Goal: Task Accomplishment & Management: Complete application form

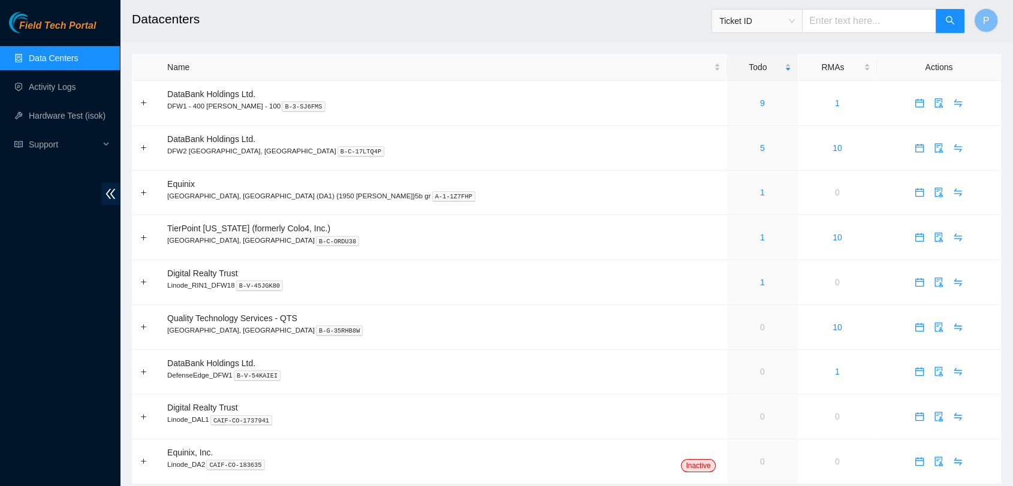
click at [833, 16] on input "text" at bounding box center [869, 21] width 134 height 24
type input "B-V-5QKY1KY"
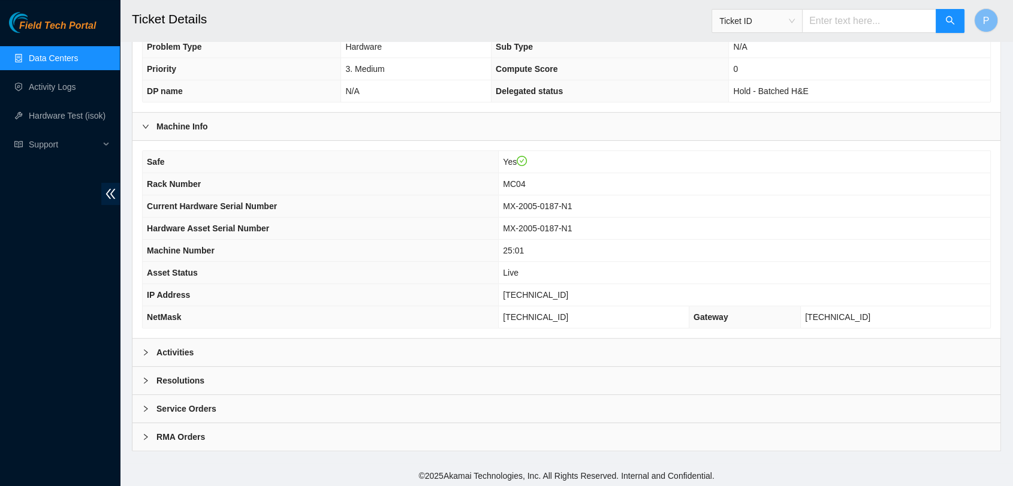
scroll to position [286, 0]
click at [505, 353] on div "Activities" at bounding box center [566, 352] width 868 height 28
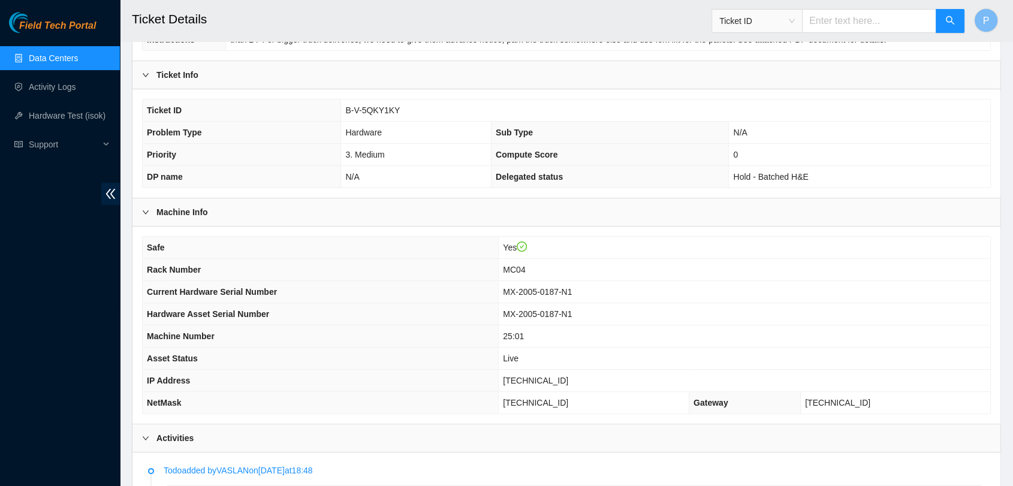
scroll to position [148, 0]
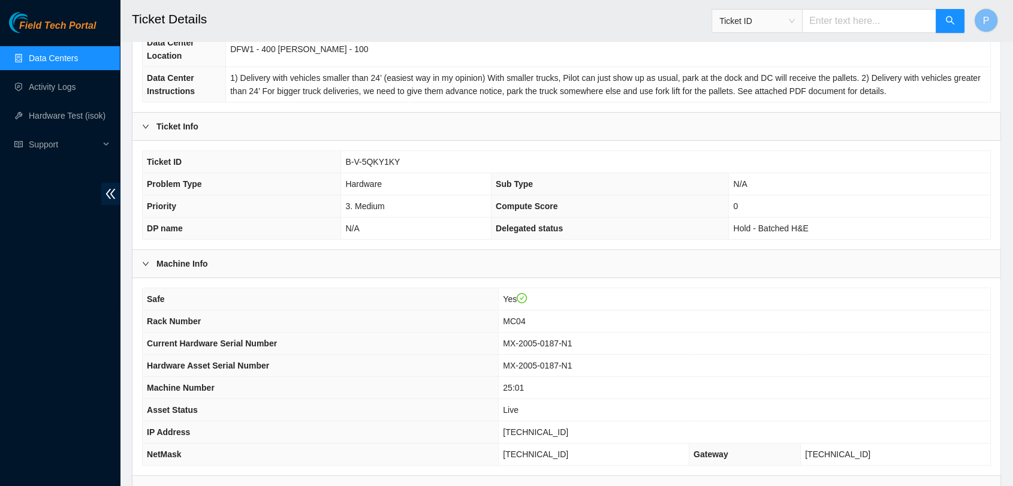
click at [685, 319] on td "MC04" at bounding box center [745, 322] width 492 height 22
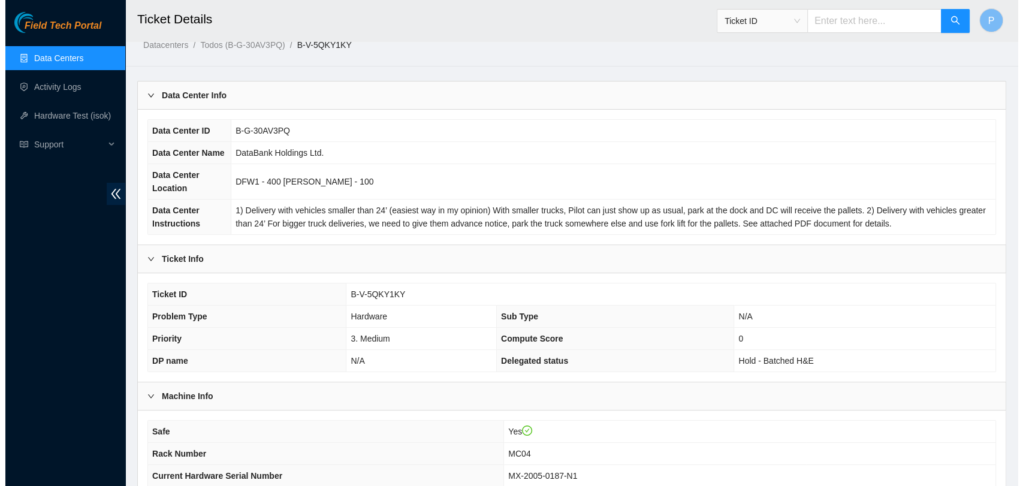
scroll to position [0, 0]
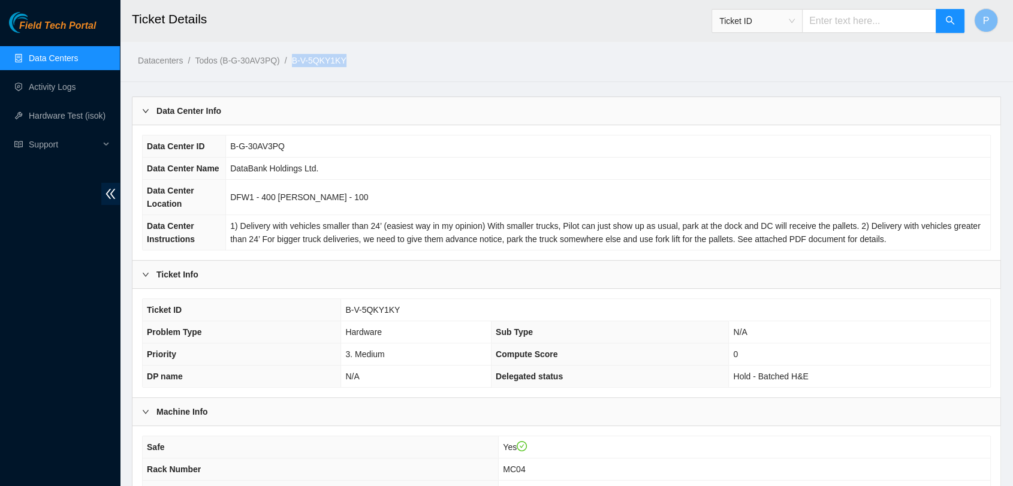
drag, startPoint x: 350, startPoint y: 56, endPoint x: 292, endPoint y: 66, distance: 58.9
click at [292, 66] on ol "Datacenters / Todos (B-G-30AV3PQ) / B-V-5QKY1KY /" at bounding box center [464, 60] width 652 height 13
copy ol "B-V-5QKY1KY"
click at [78, 55] on link "Data Centers" at bounding box center [53, 58] width 49 height 10
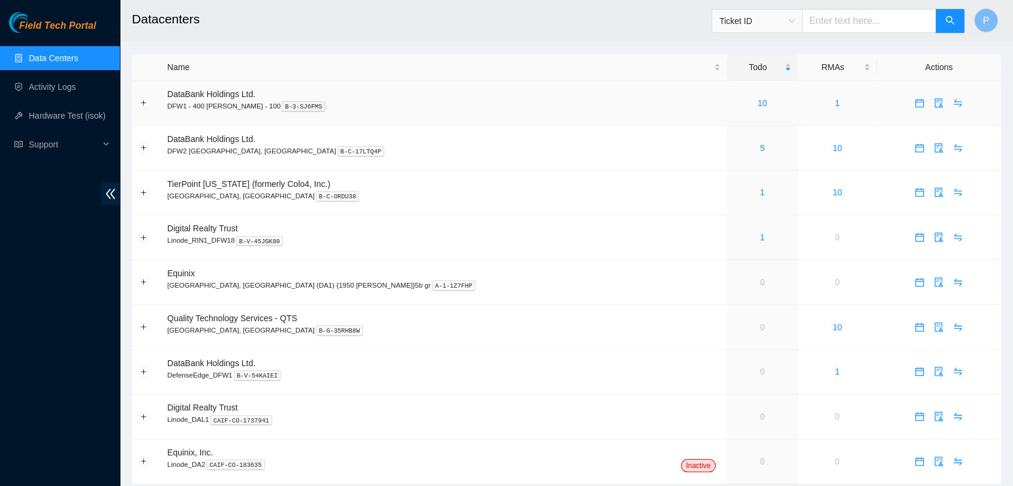
click at [727, 115] on td "10" at bounding box center [762, 103] width 71 height 45
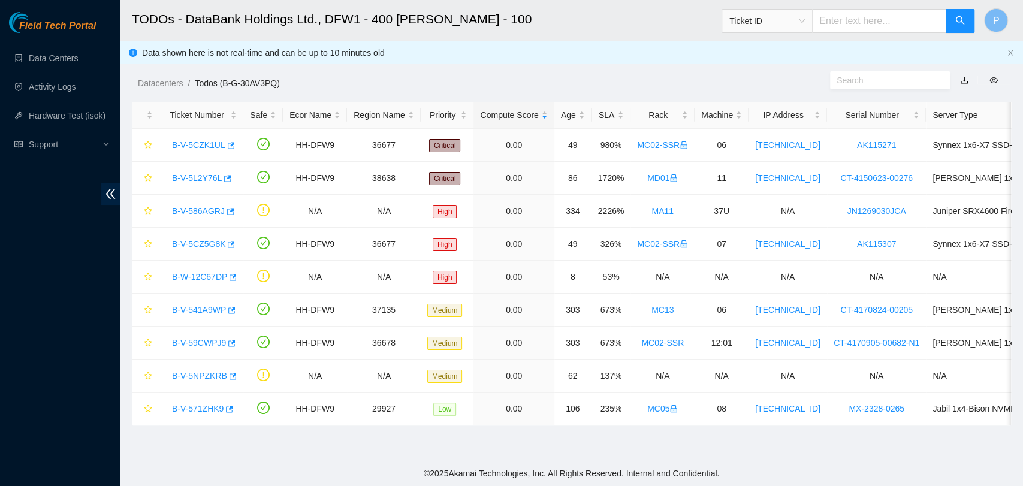
click at [64, 70] on ul "Data Centers Activity Logs Hardware Test (isok) Support" at bounding box center [60, 101] width 120 height 115
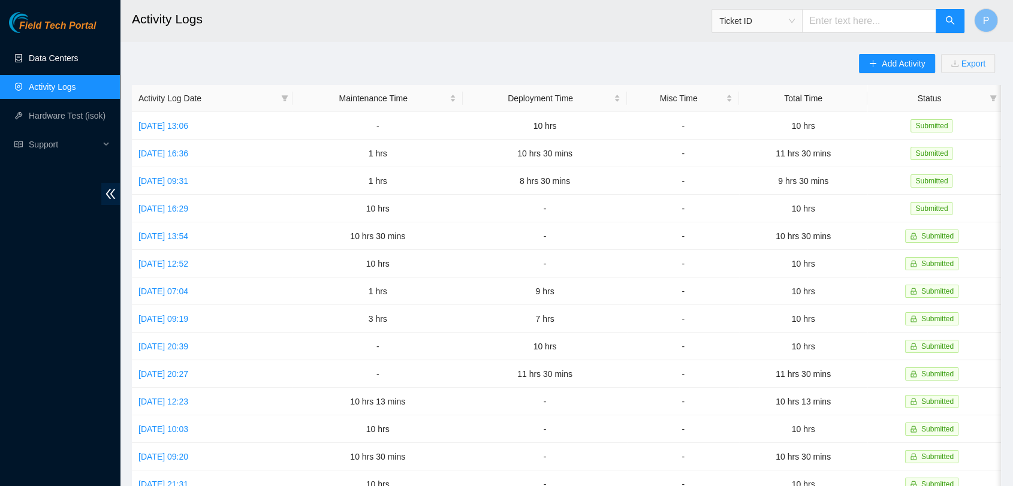
click at [78, 58] on link "Data Centers" at bounding box center [53, 58] width 49 height 10
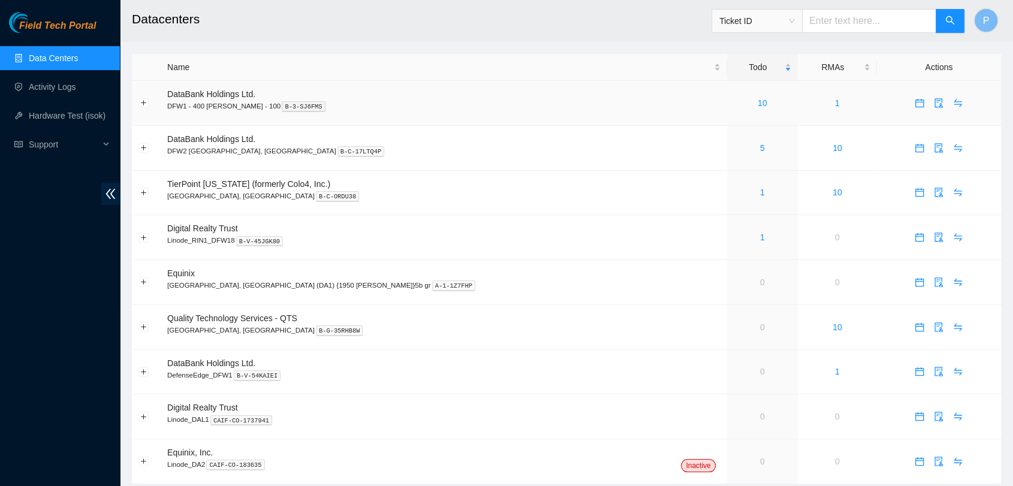
click at [727, 111] on td "10" at bounding box center [762, 103] width 71 height 45
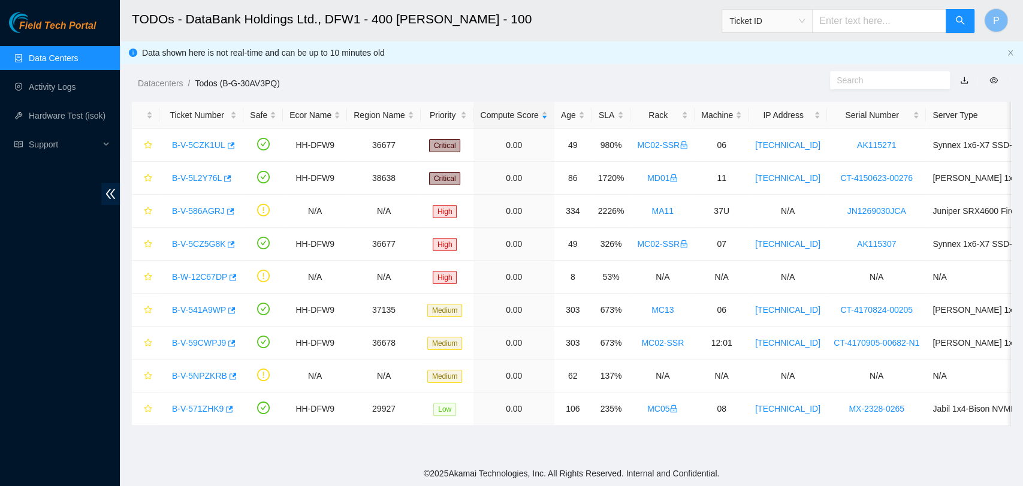
click at [873, 28] on input "text" at bounding box center [879, 21] width 134 height 24
paste input "B-V-5TVZT3T"
type input "B"
paste input "B-V-5QKY1KY"
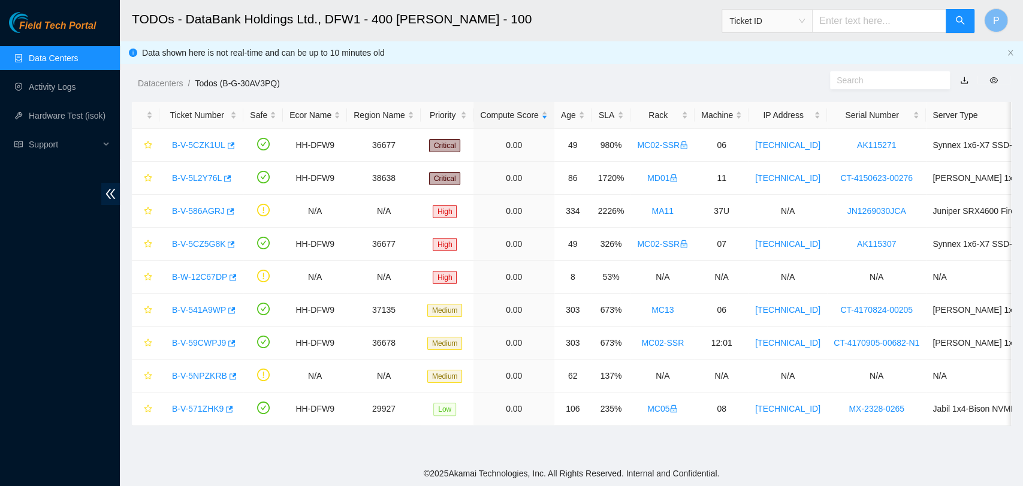
type input "B-V-5QKY1KY"
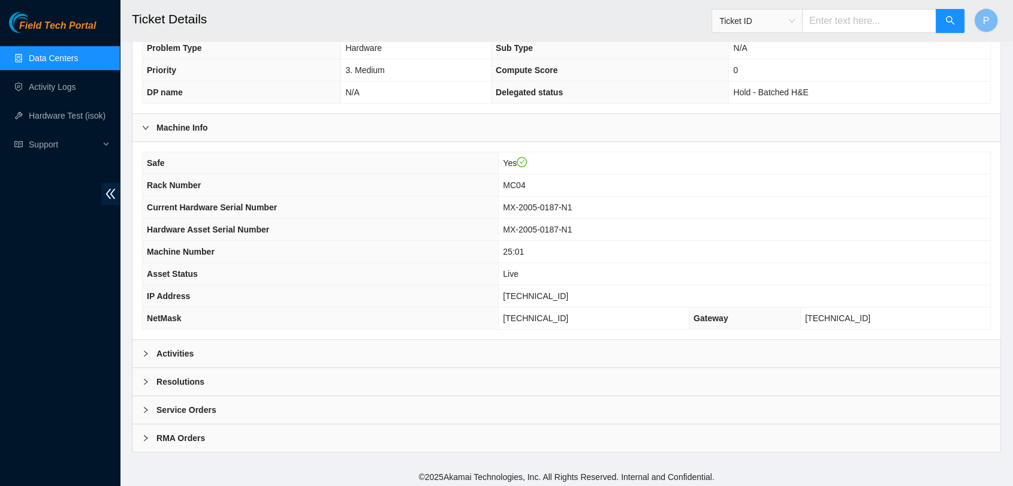
scroll to position [286, 0]
click at [350, 370] on div "Resolutions" at bounding box center [566, 380] width 868 height 28
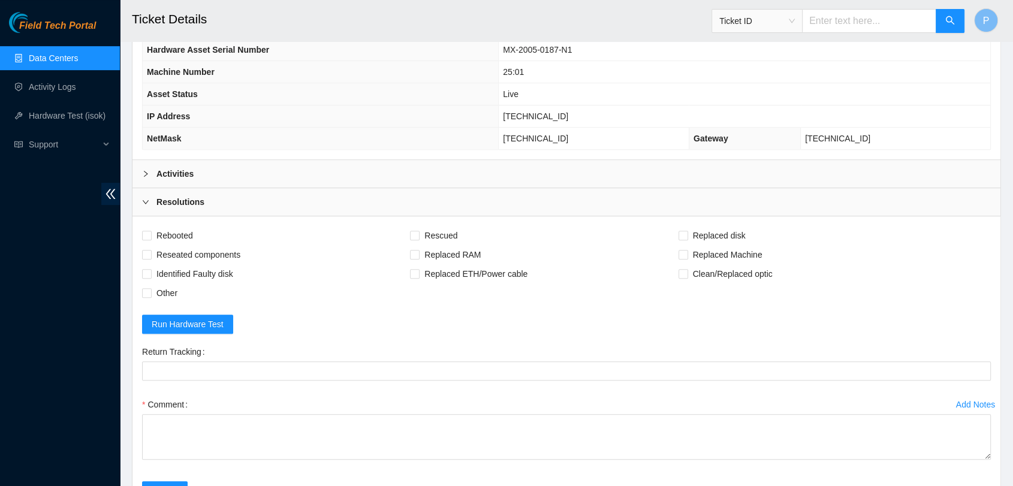
scroll to position [490, 0]
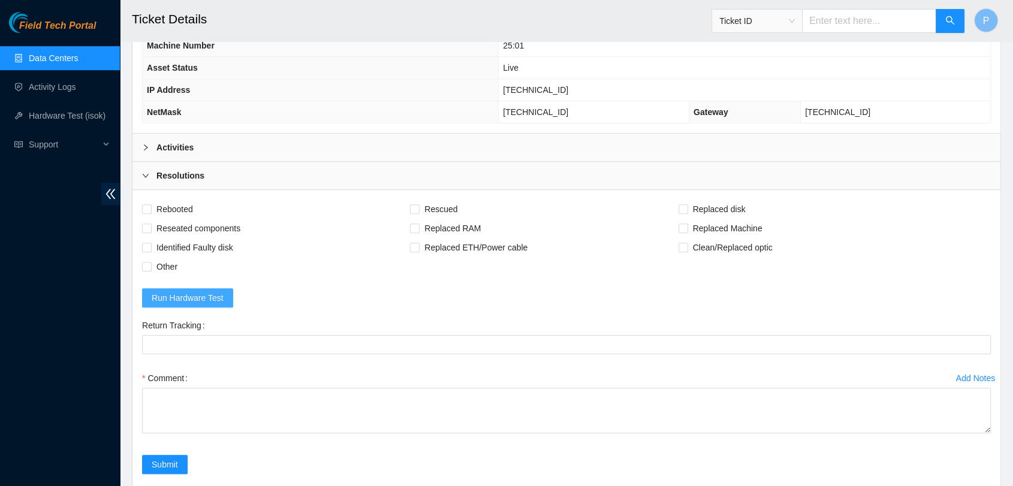
click at [174, 296] on span "Run Hardware Test" at bounding box center [188, 297] width 72 height 13
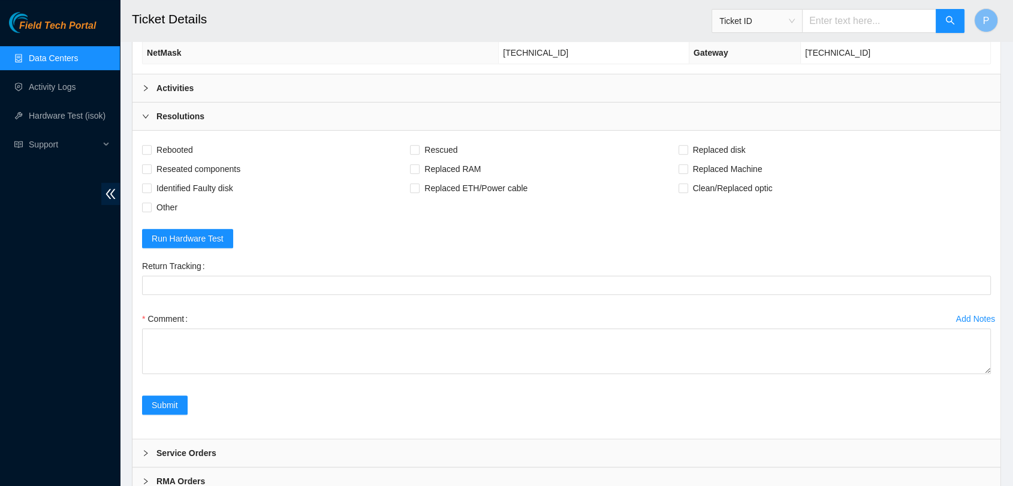
scroll to position [336, 0]
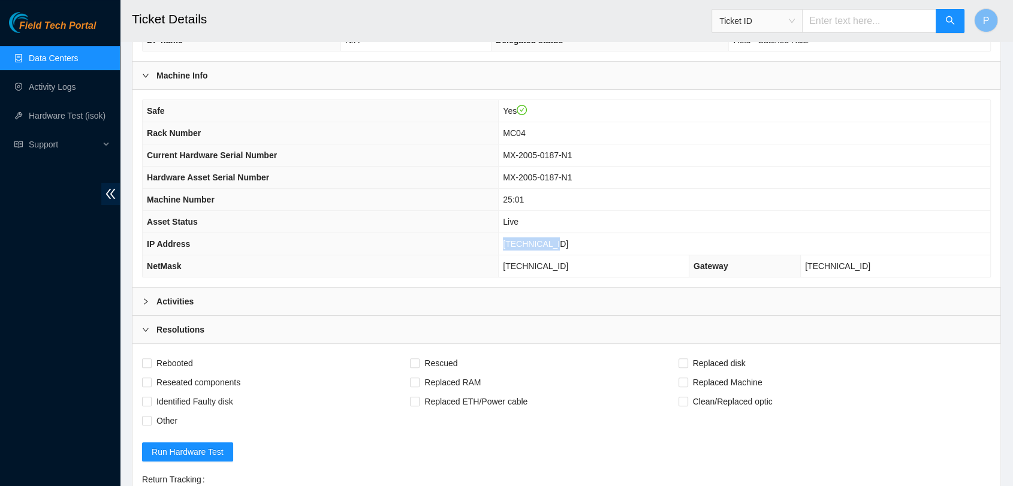
drag, startPoint x: 601, startPoint y: 240, endPoint x: 550, endPoint y: 241, distance: 51.6
click at [550, 241] on td "[TECHNICAL_ID]" at bounding box center [745, 244] width 492 height 22
copy span "[TECHNICAL_ID]"
click at [325, 312] on div "Activities" at bounding box center [566, 302] width 868 height 28
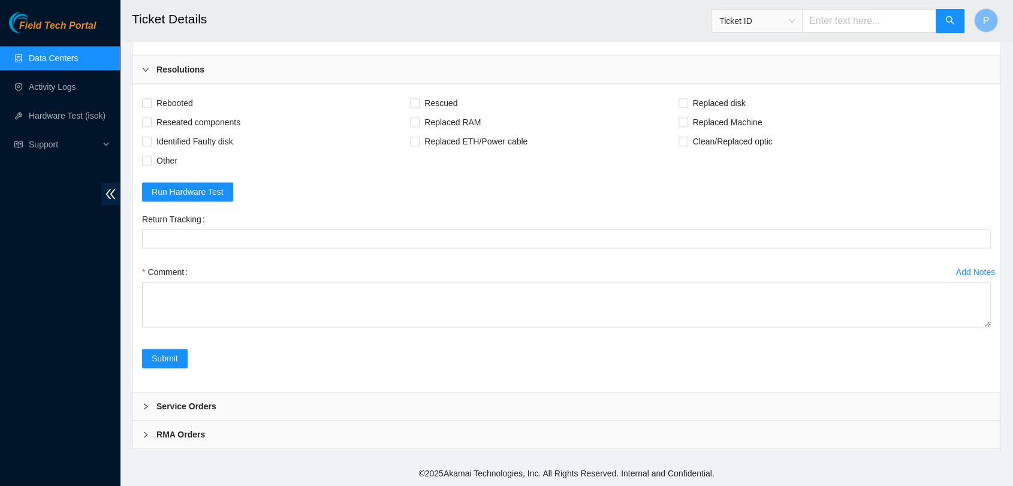
scroll to position [1565, 0]
click at [167, 94] on span "Rebooted" at bounding box center [175, 103] width 46 height 19
click at [150, 98] on input "Rebooted" at bounding box center [146, 102] width 8 height 8
checkbox input "true"
click at [445, 95] on span "Rescued" at bounding box center [441, 103] width 43 height 19
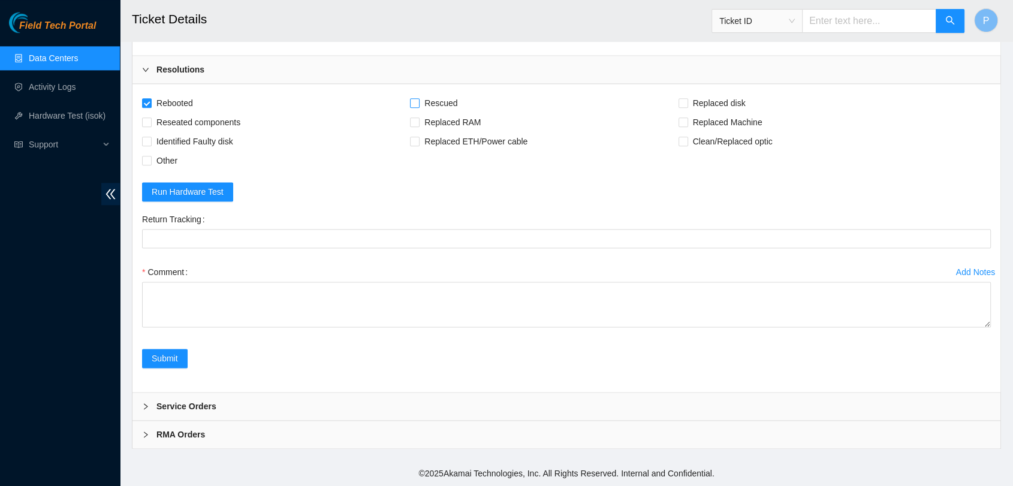
click at [418, 98] on input "Rescued" at bounding box center [414, 102] width 8 height 8
checkbox input "true"
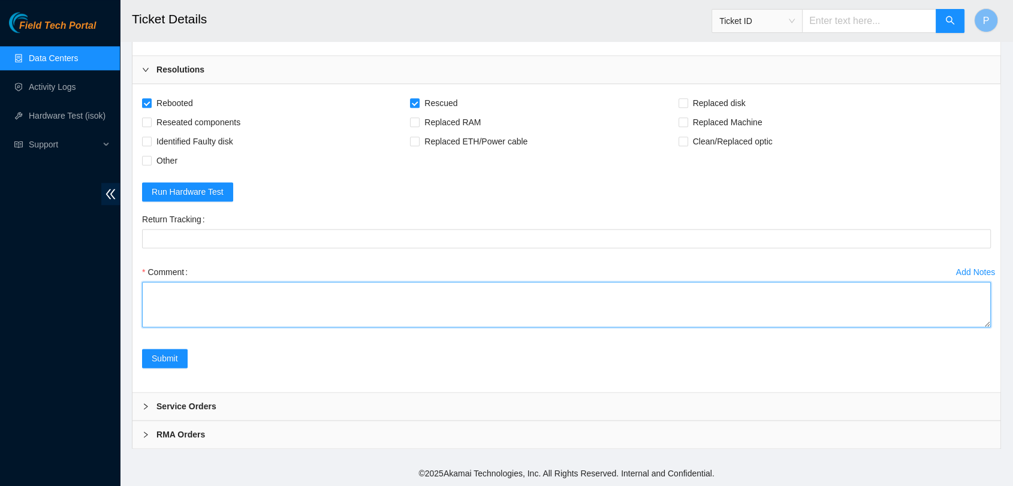
click at [438, 296] on textarea "Comment" at bounding box center [566, 305] width 849 height 46
paste textarea "- Request access: B-V-5TVZT3T - Nocc agent unlocked rids:Simarpreet Singh - ver…"
type textarea "- Request access: B-V-5TVZT3T - Nocc agent unlocked rids:Simarpreet Singh - ver…"
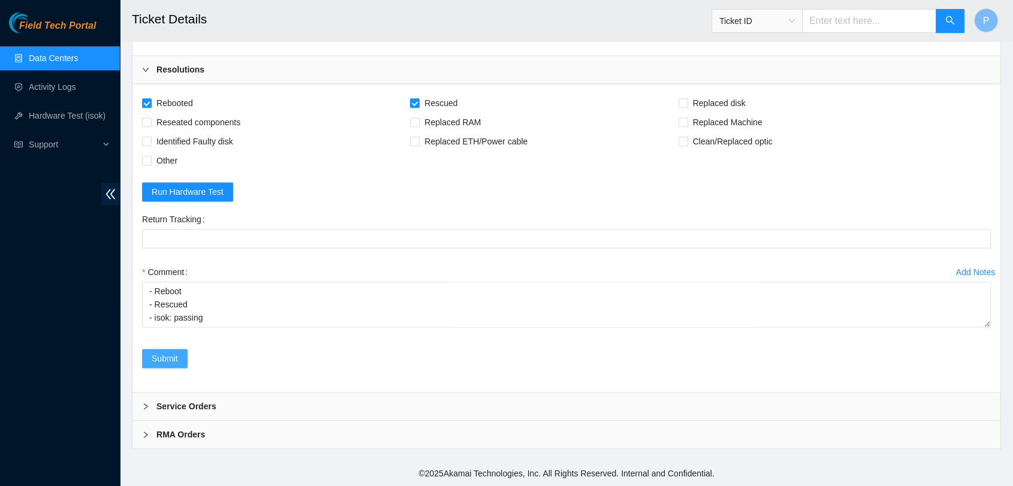
click at [147, 364] on button "Submit" at bounding box center [165, 358] width 46 height 19
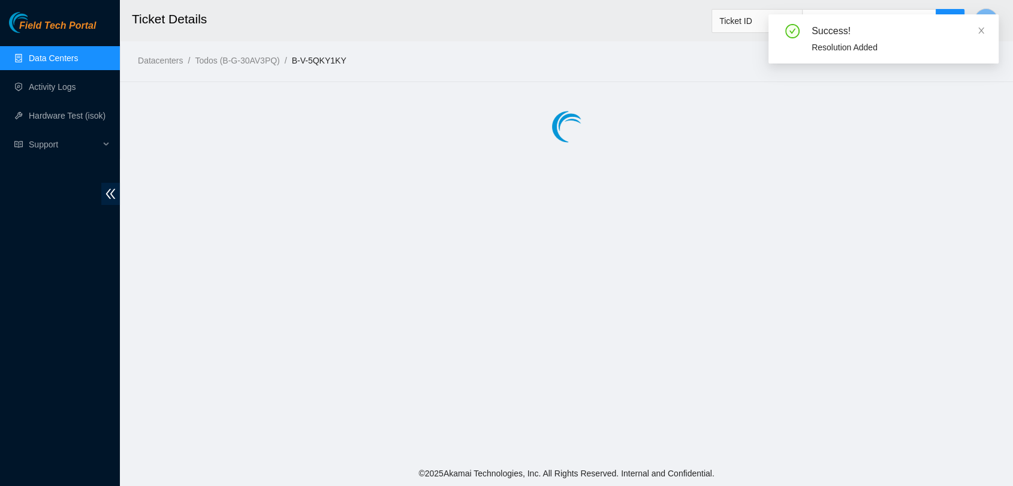
scroll to position [0, 0]
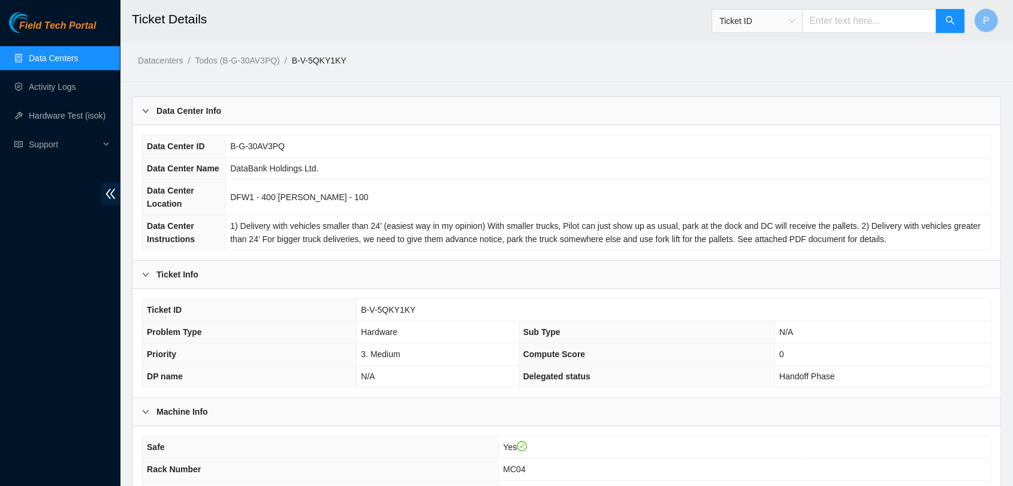
click at [822, 17] on input "text" at bounding box center [869, 21] width 134 height 24
type input "B-V-5CZJT29"
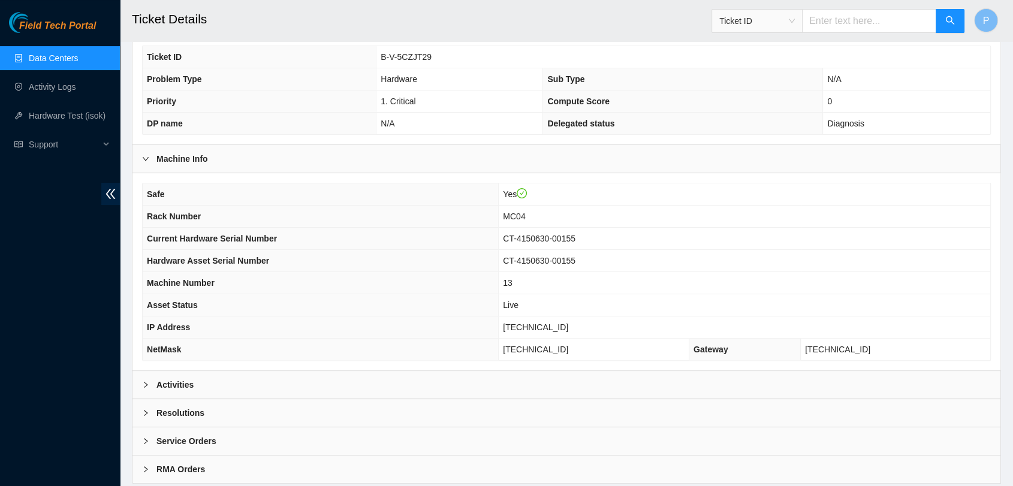
scroll to position [286, 0]
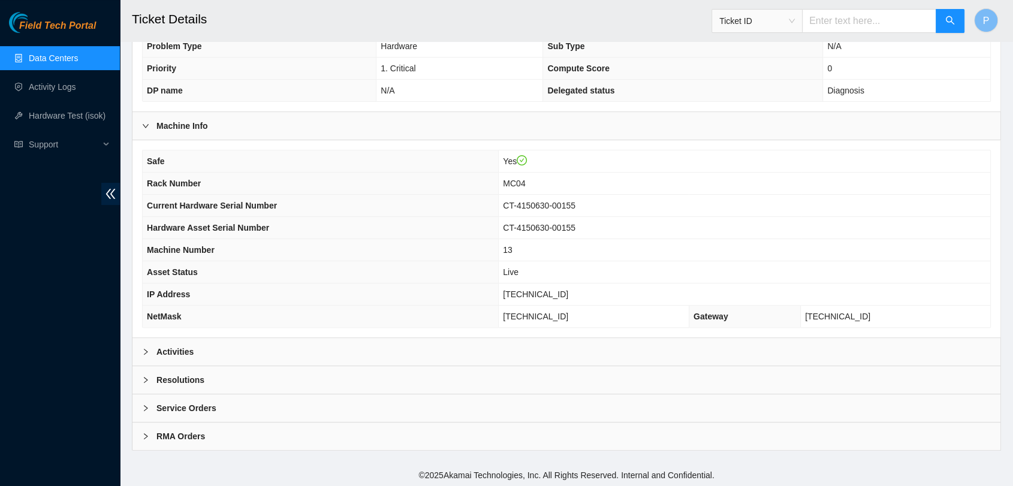
click at [475, 361] on div "Activities" at bounding box center [566, 352] width 868 height 28
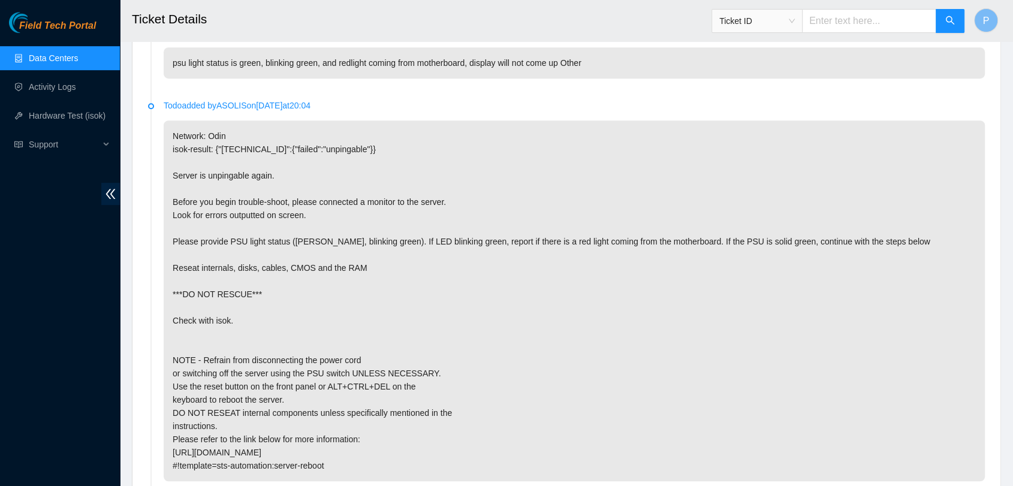
scroll to position [614, 0]
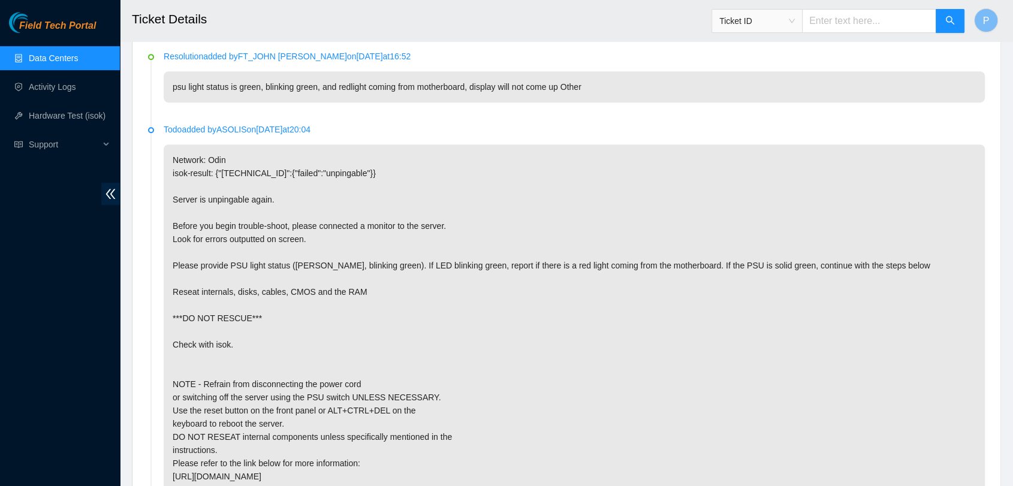
drag, startPoint x: 619, startPoint y: 310, endPoint x: 921, endPoint y: 340, distance: 304.3
click at [921, 340] on p "Network: Odin isok-result: {"72.246.50.48":{"failed":"unpingable"}} Server is u…" at bounding box center [574, 324] width 821 height 361
click at [631, 116] on li "Resolution added by FT_JOHN TRAN on 2025-08-14 at 16:52 psu light status is gre…" at bounding box center [566, 90] width 837 height 73
click at [78, 53] on link "Data Centers" at bounding box center [53, 58] width 49 height 10
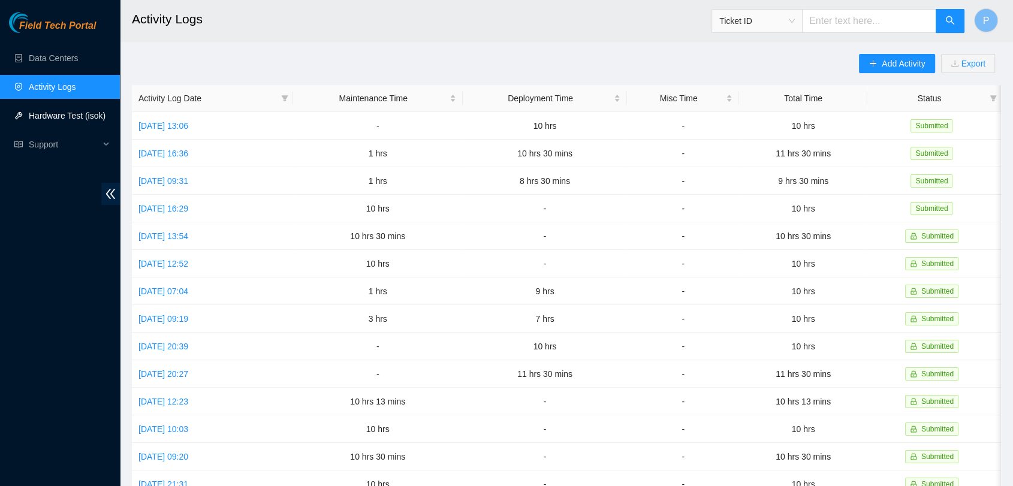
click at [105, 116] on link "Hardware Test (isok)" at bounding box center [67, 116] width 77 height 10
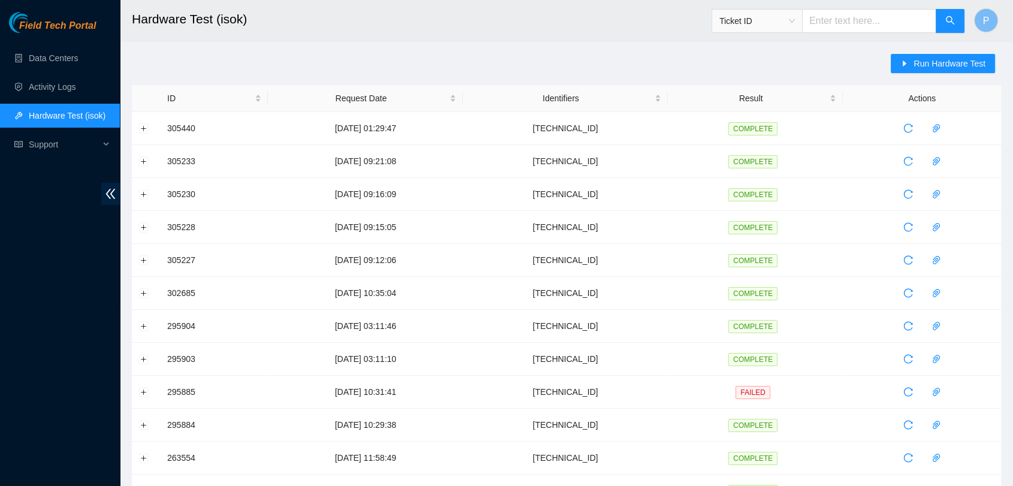
click at [851, 19] on input "text" at bounding box center [869, 21] width 134 height 24
paste input "[TECHNICAL_ID]"
type input "[TECHNICAL_ID]"
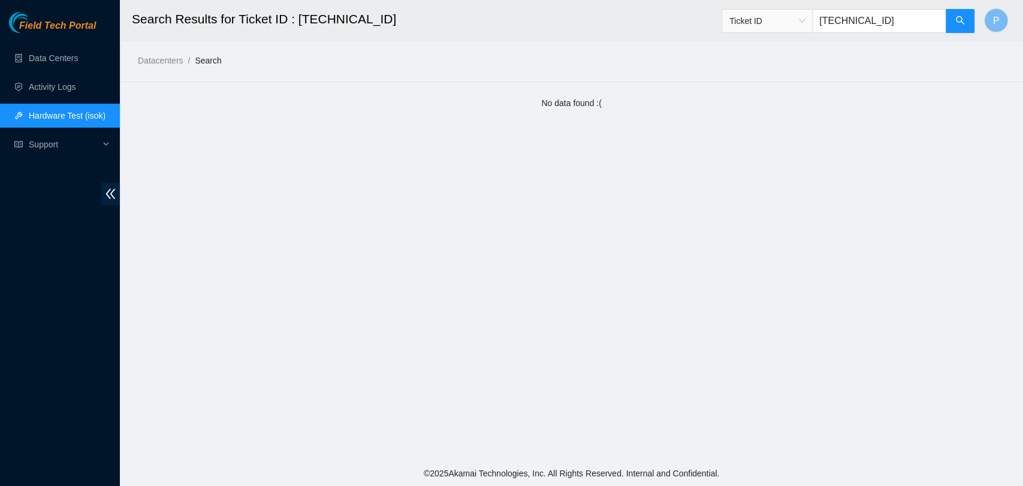
click at [93, 119] on link "Hardware Test (isok)" at bounding box center [67, 116] width 77 height 10
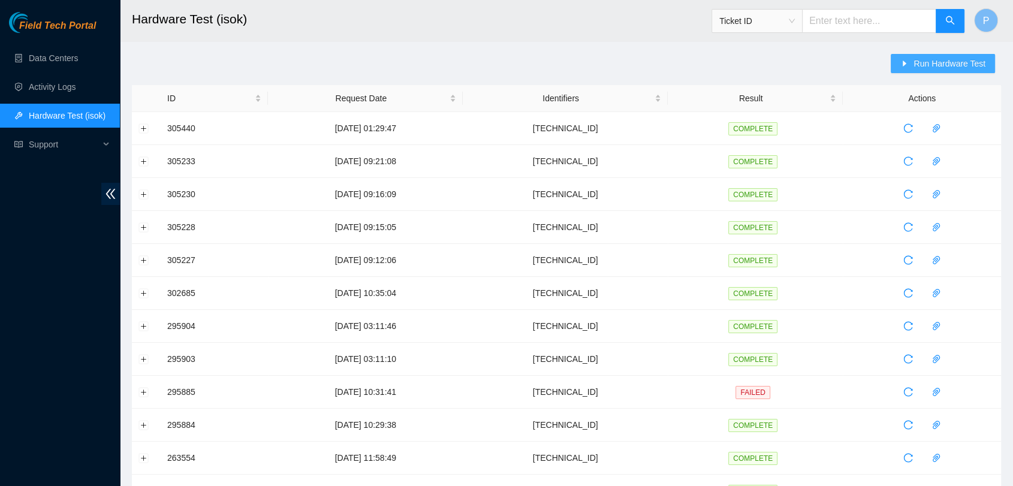
click at [930, 59] on span "Run Hardware Test" at bounding box center [950, 63] width 72 height 13
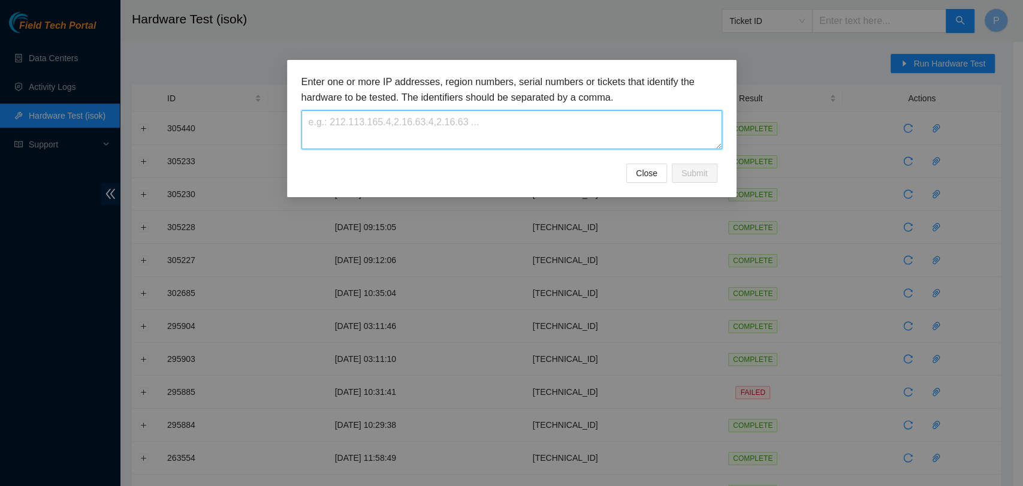
click at [522, 124] on textarea at bounding box center [512, 129] width 421 height 39
paste textarea "[TECHNICAL_ID]"
type textarea "[TECHNICAL_ID]"
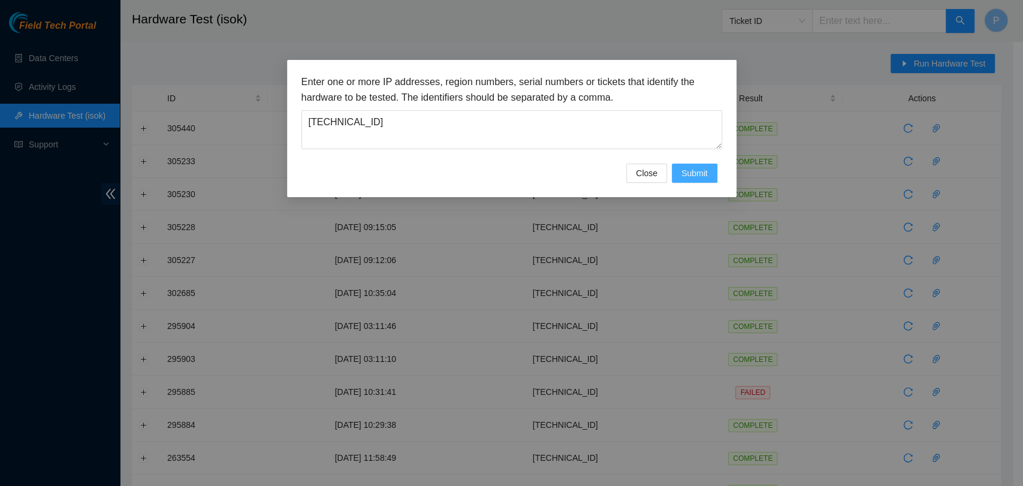
click at [713, 176] on button "Submit" at bounding box center [695, 173] width 46 height 19
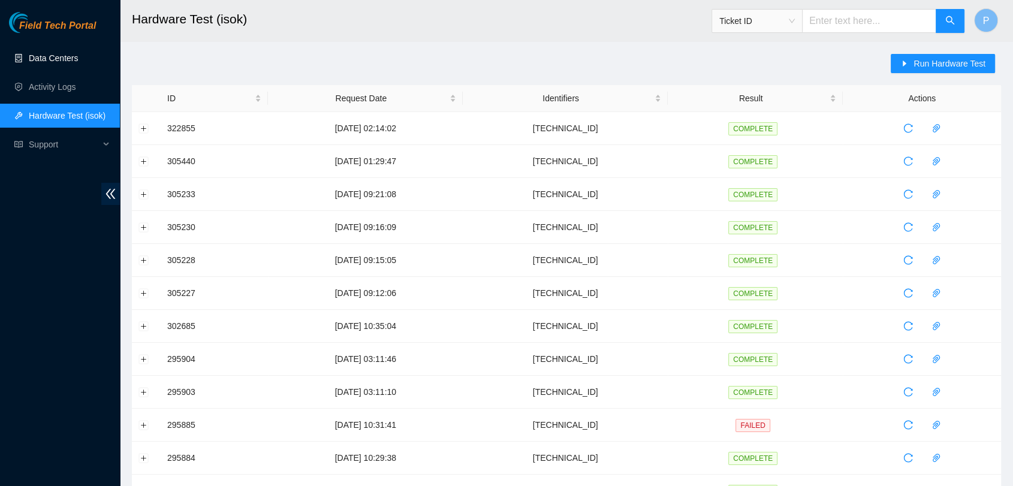
click at [52, 63] on link "Data Centers" at bounding box center [53, 58] width 49 height 10
